Goal: Find contact information: Find contact information

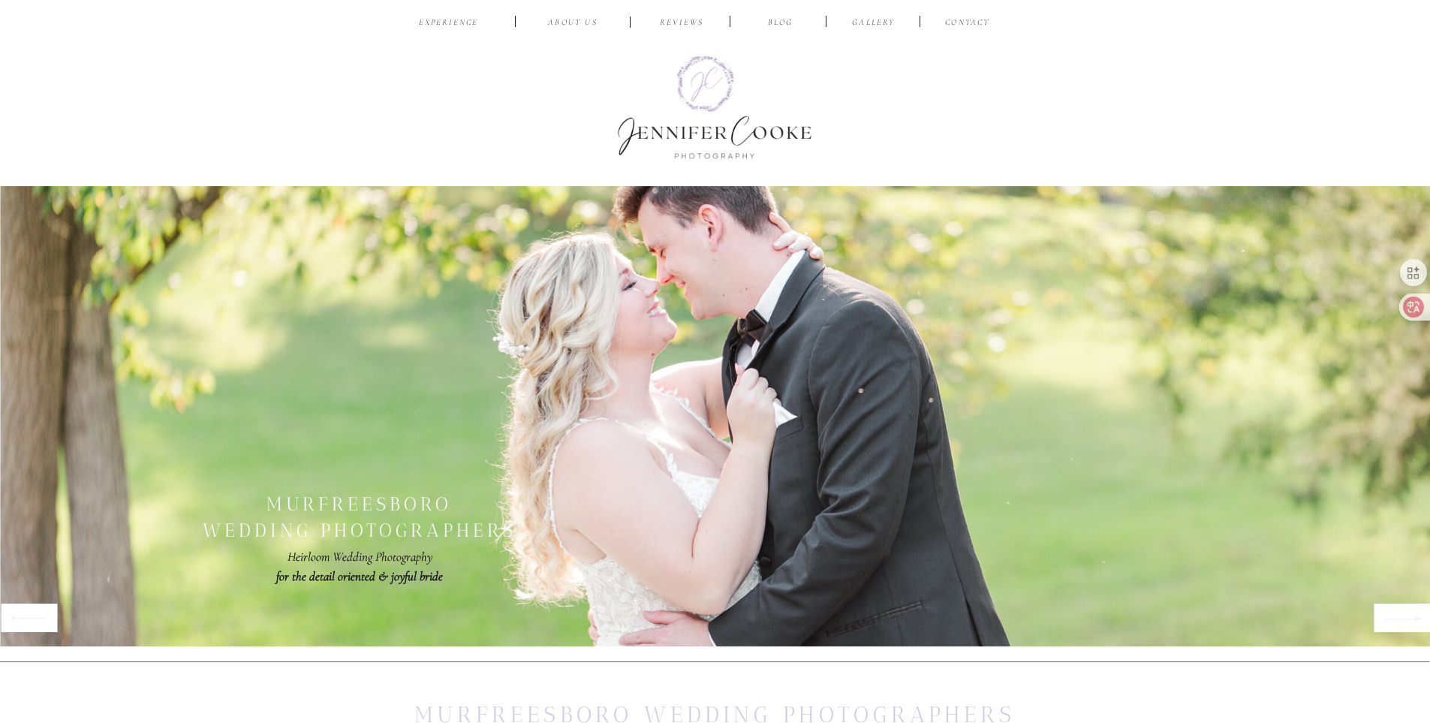
click at [978, 16] on div at bounding box center [843, 22] width 1493 height 45
click at [972, 20] on nav "CONTACT" at bounding box center [968, 24] width 50 height 14
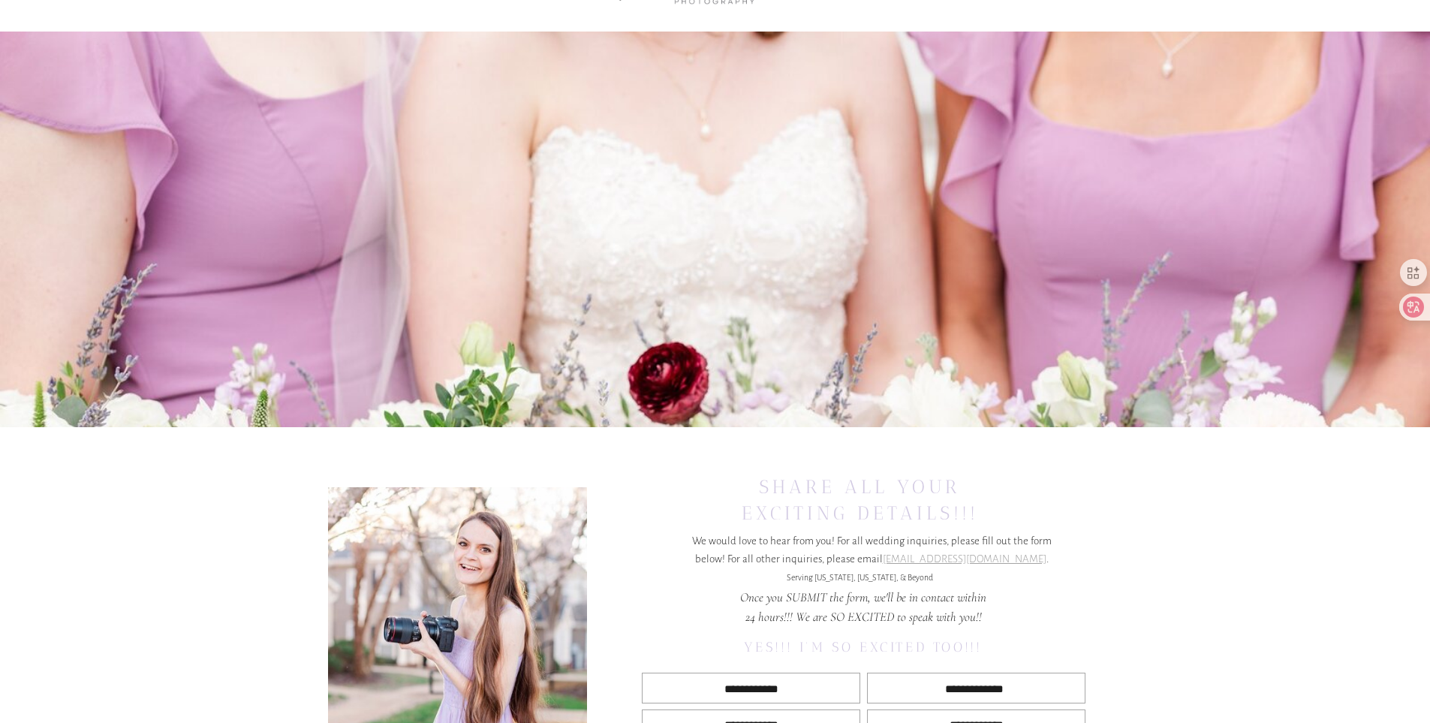
scroll to position [450, 0]
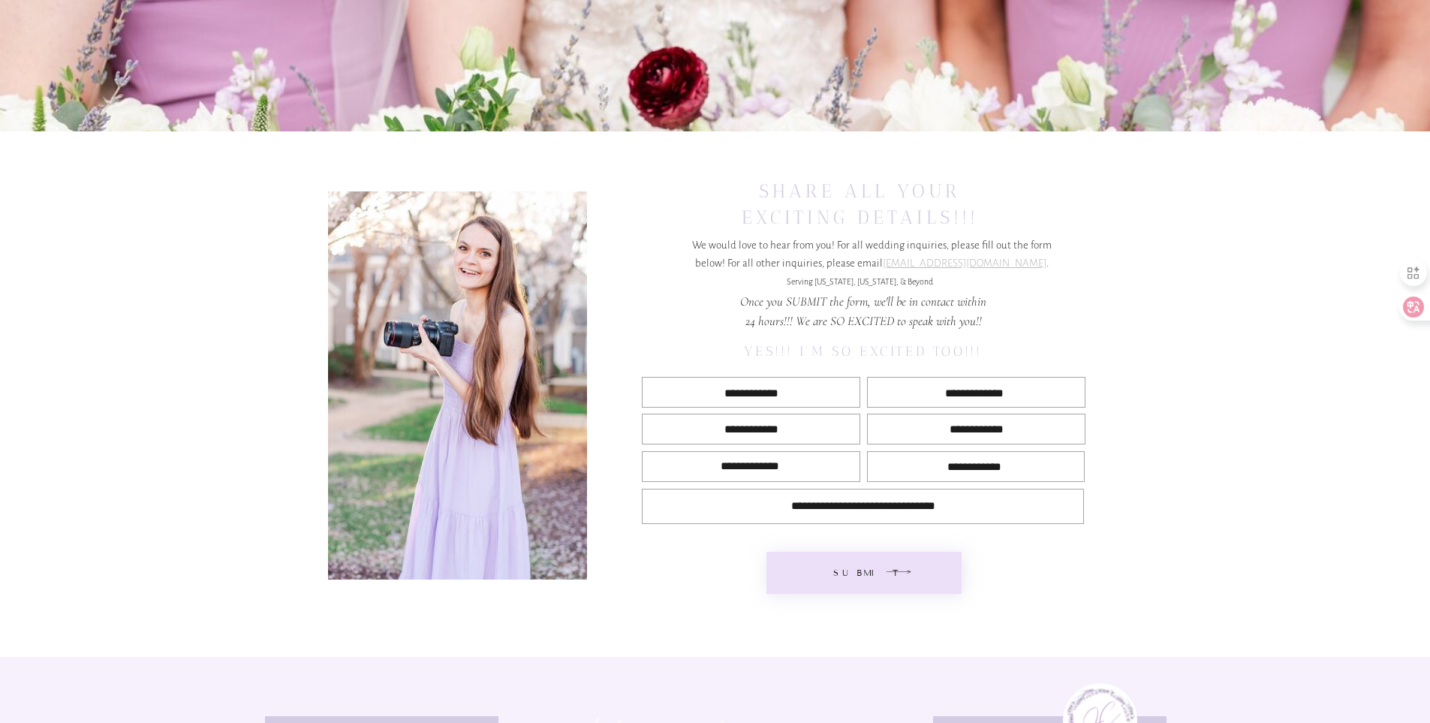
drag, startPoint x: 1025, startPoint y: 262, endPoint x: 875, endPoint y: 260, distance: 149.4
click at [875, 260] on p "We would love to hear from you! For all wedding inquiries, please fill out the …" at bounding box center [872, 274] width 388 height 77
copy p "[EMAIL_ADDRESS][DOMAIN_NAME] ."
